Goal: Find specific page/section: Find specific page/section

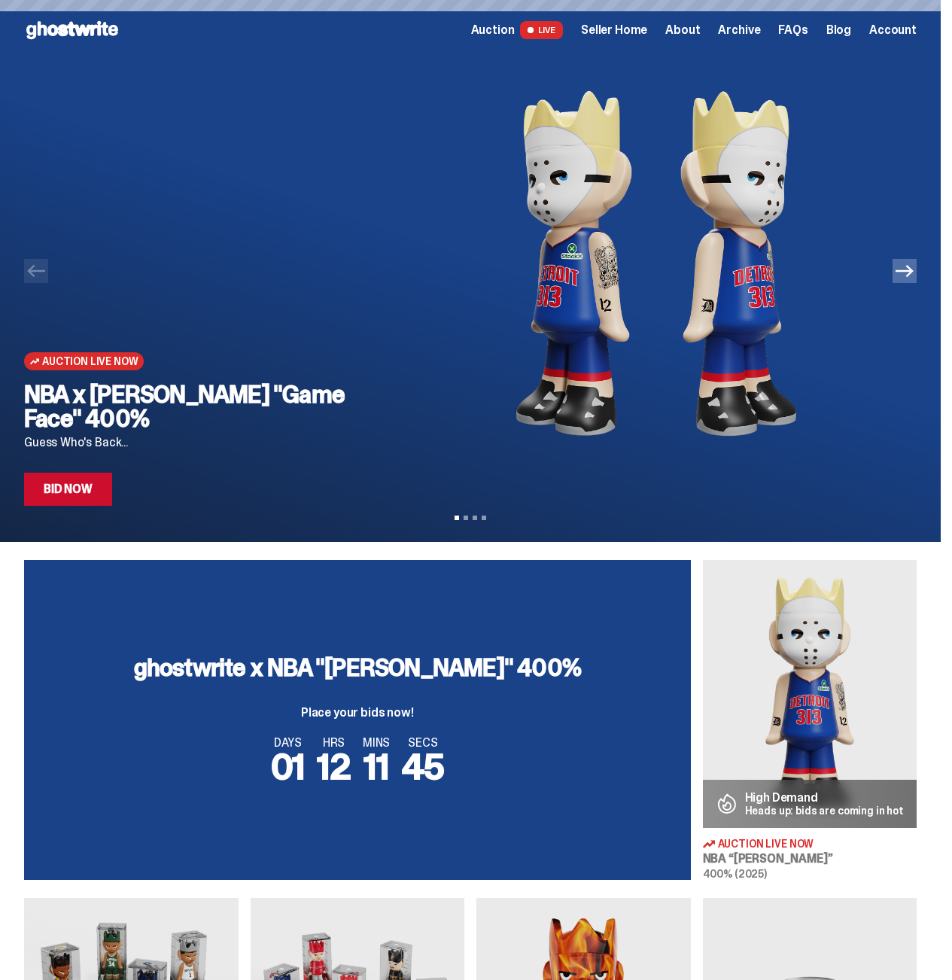
click at [628, 34] on span "Seller Home" at bounding box center [614, 30] width 66 height 12
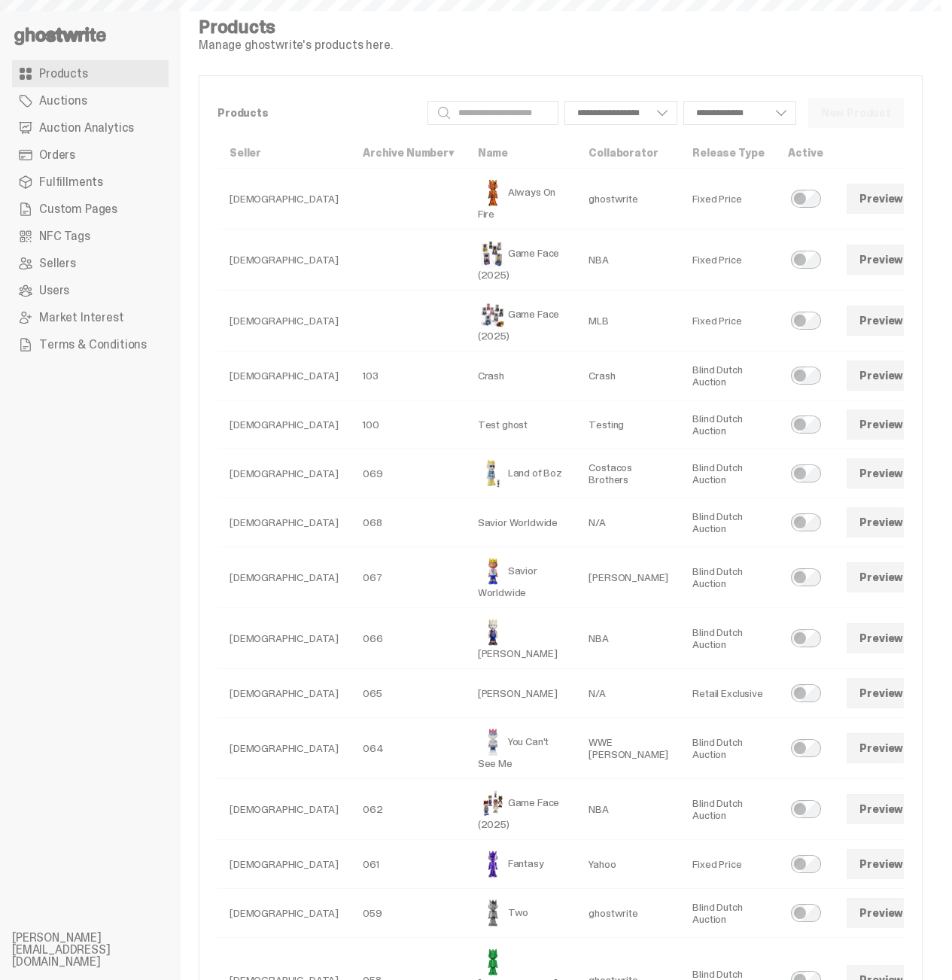
select select
click at [111, 126] on span "Auction Analytics" at bounding box center [86, 128] width 95 height 12
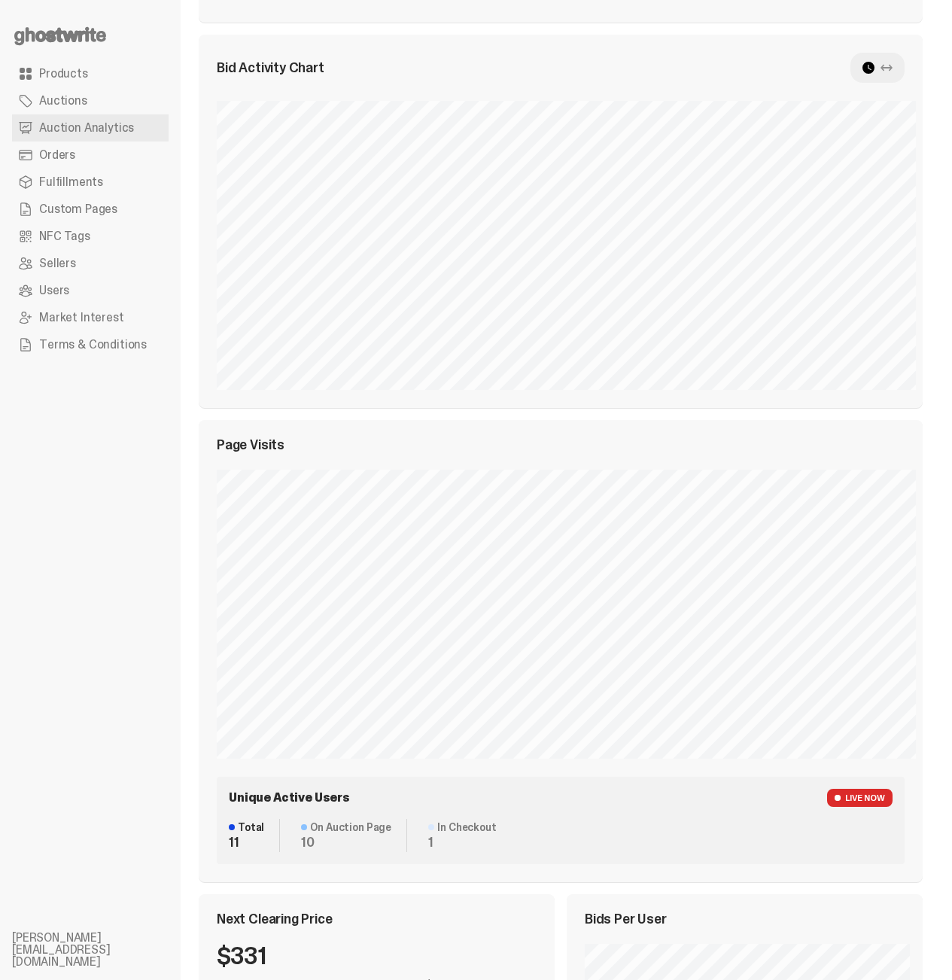
scroll to position [506, 0]
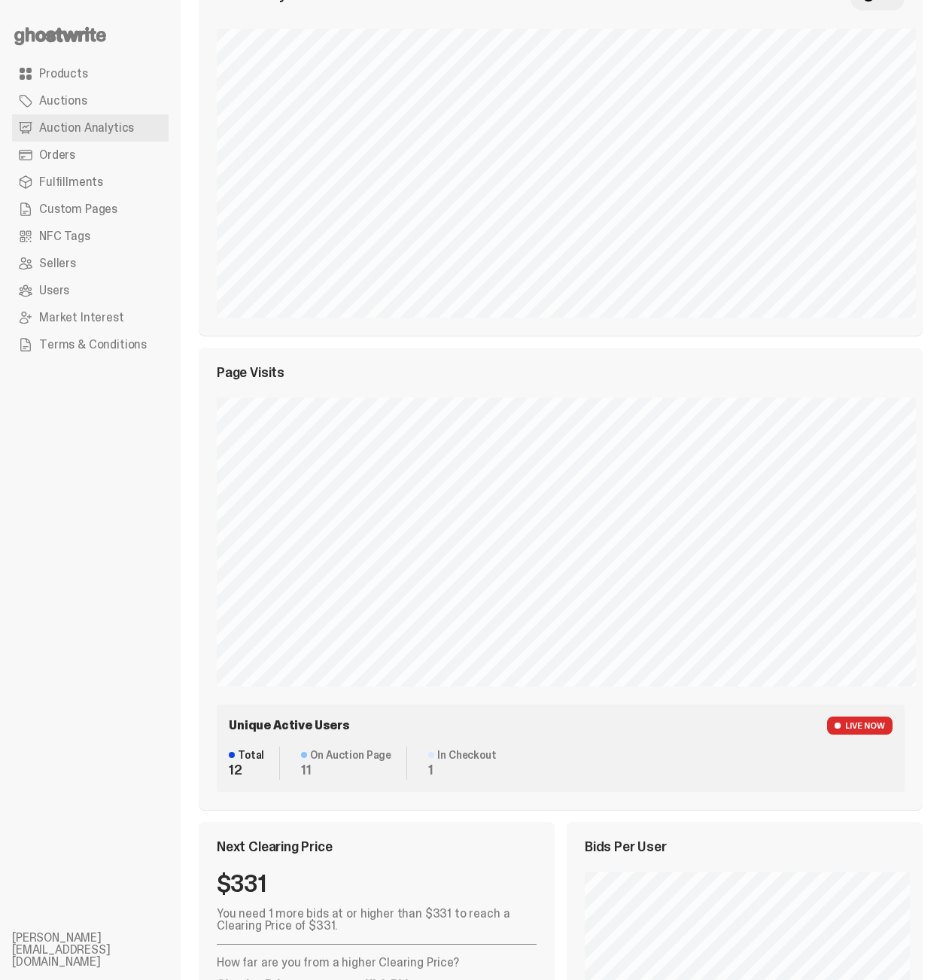
click at [148, 607] on ul "Products Auctions Auction Analytics Orders Fulfillments Custom Pages NFC Tags S…" at bounding box center [90, 490] width 181 height 980
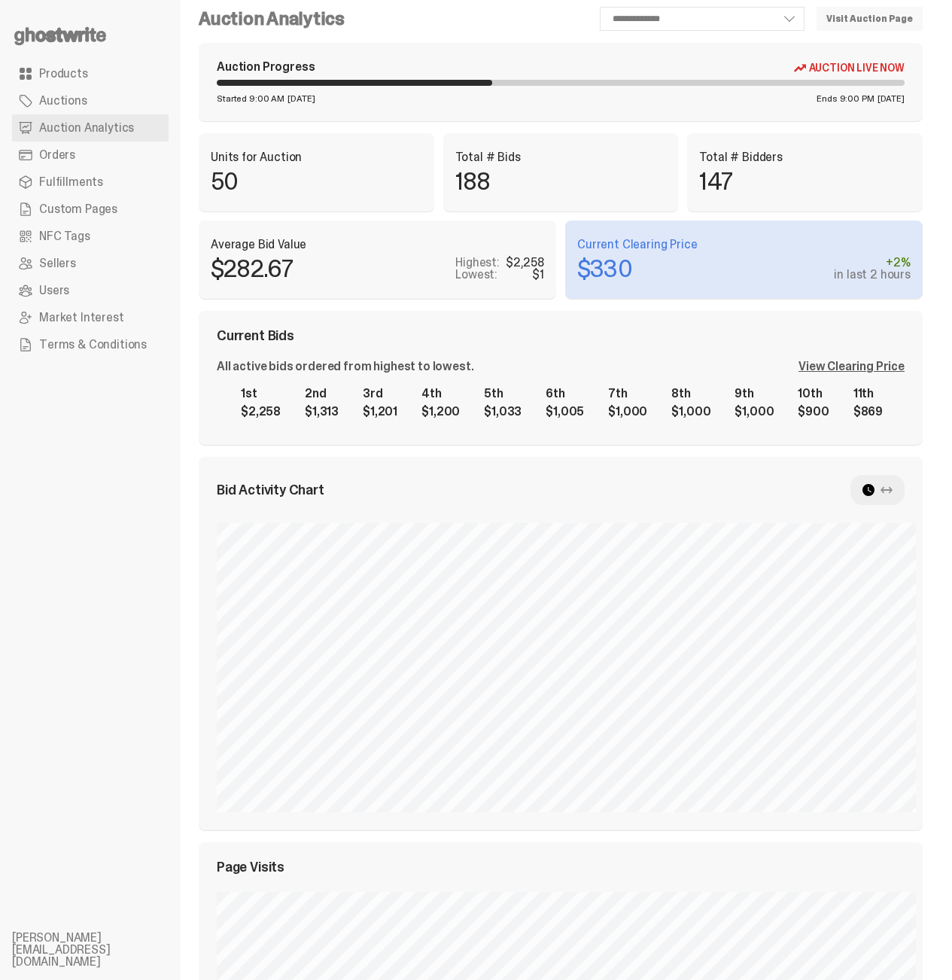
scroll to position [0, 0]
